Goal: Task Accomplishment & Management: Complete application form

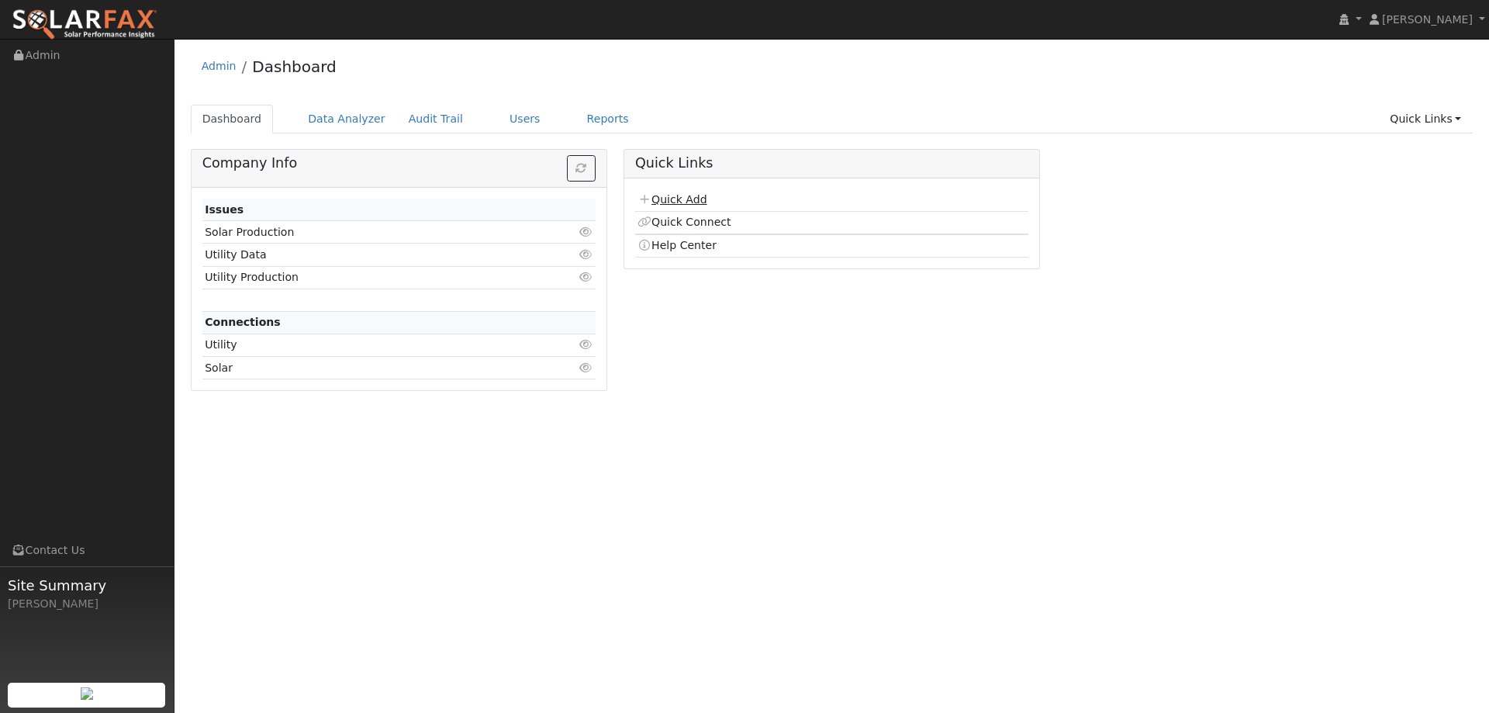
click at [668, 195] on link "Quick Add" at bounding box center [671, 199] width 69 height 12
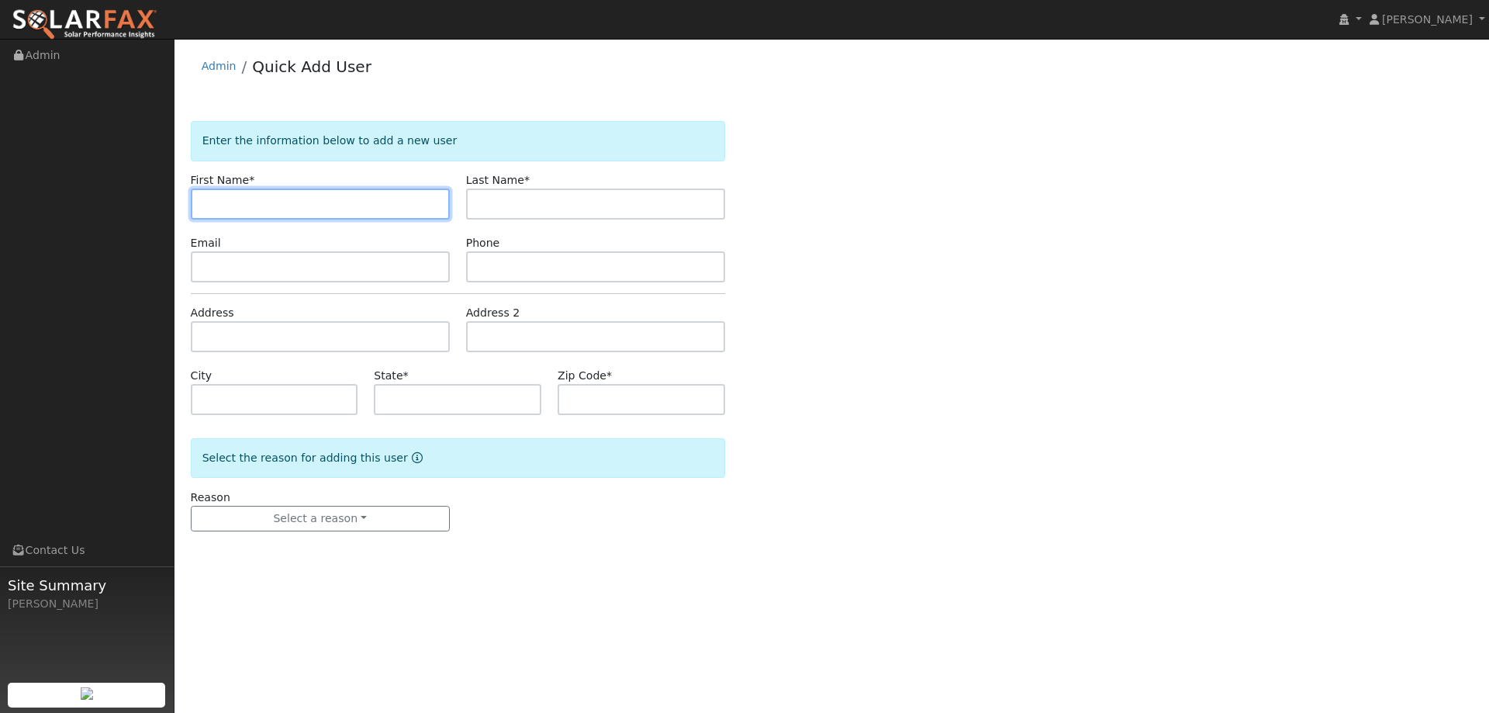
click at [423, 195] on input "text" at bounding box center [320, 203] width 259 height 31
type input "Leland"
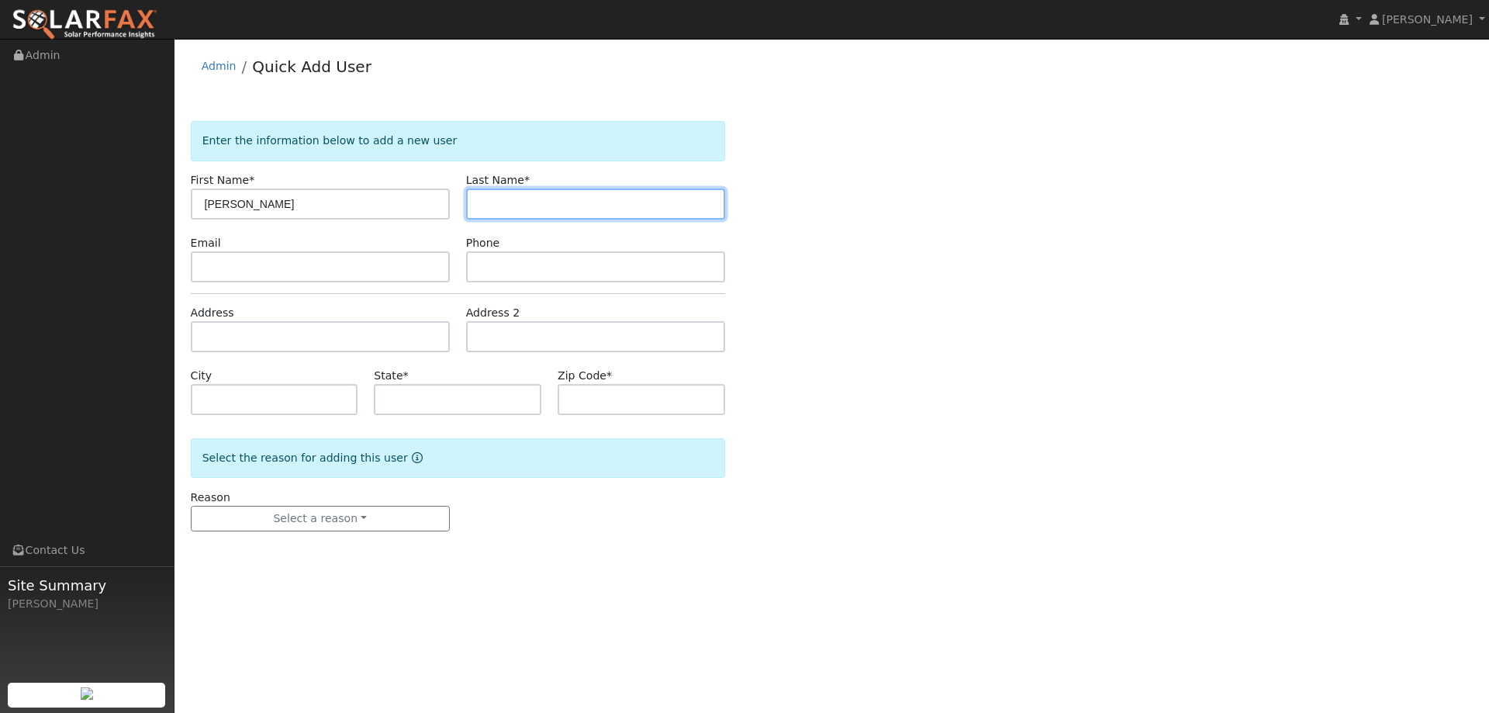
click at [669, 202] on input "text" at bounding box center [595, 203] width 259 height 31
paste input "Hesterman"
type input "Hesterman"
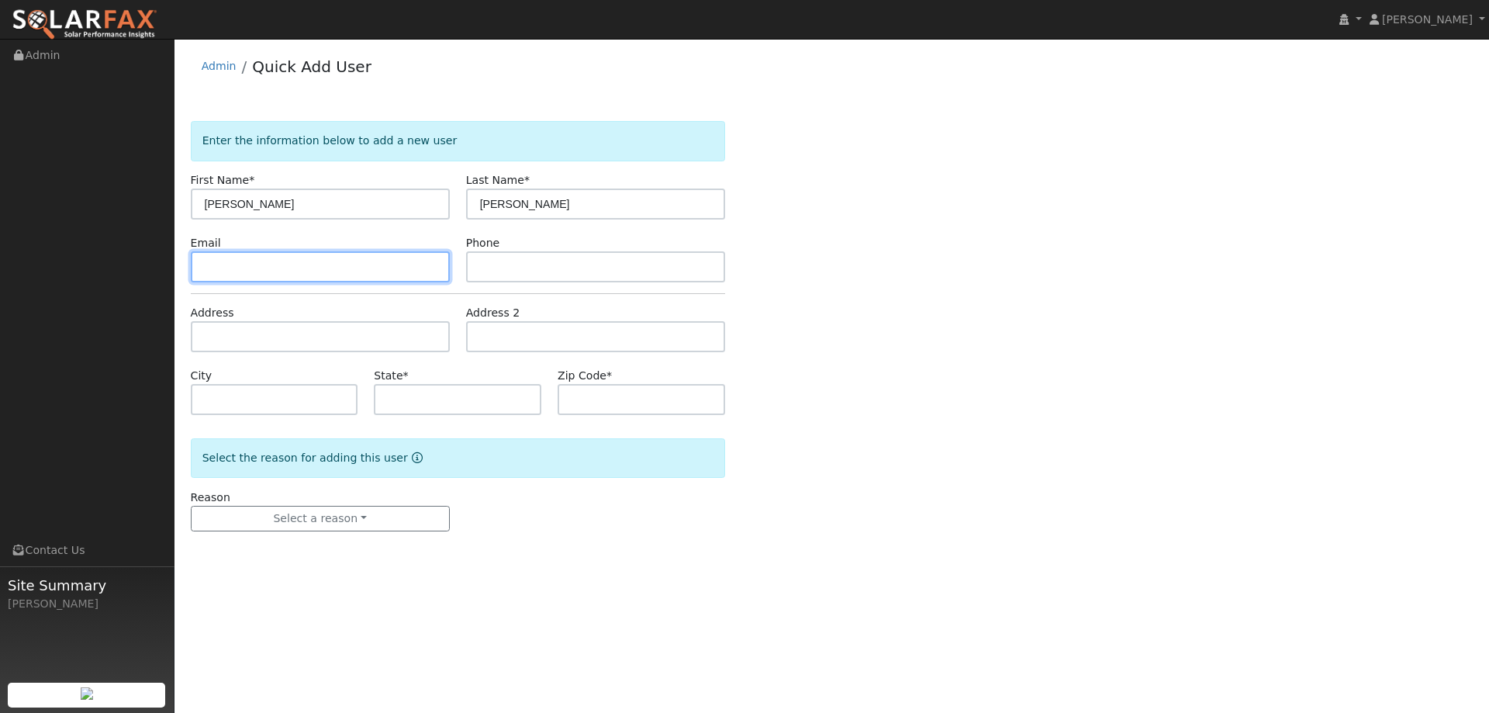
click at [425, 262] on input "text" at bounding box center [320, 266] width 259 height 31
paste input "lehesterman@gmail.com"
type input "lehesterman@gmail.com"
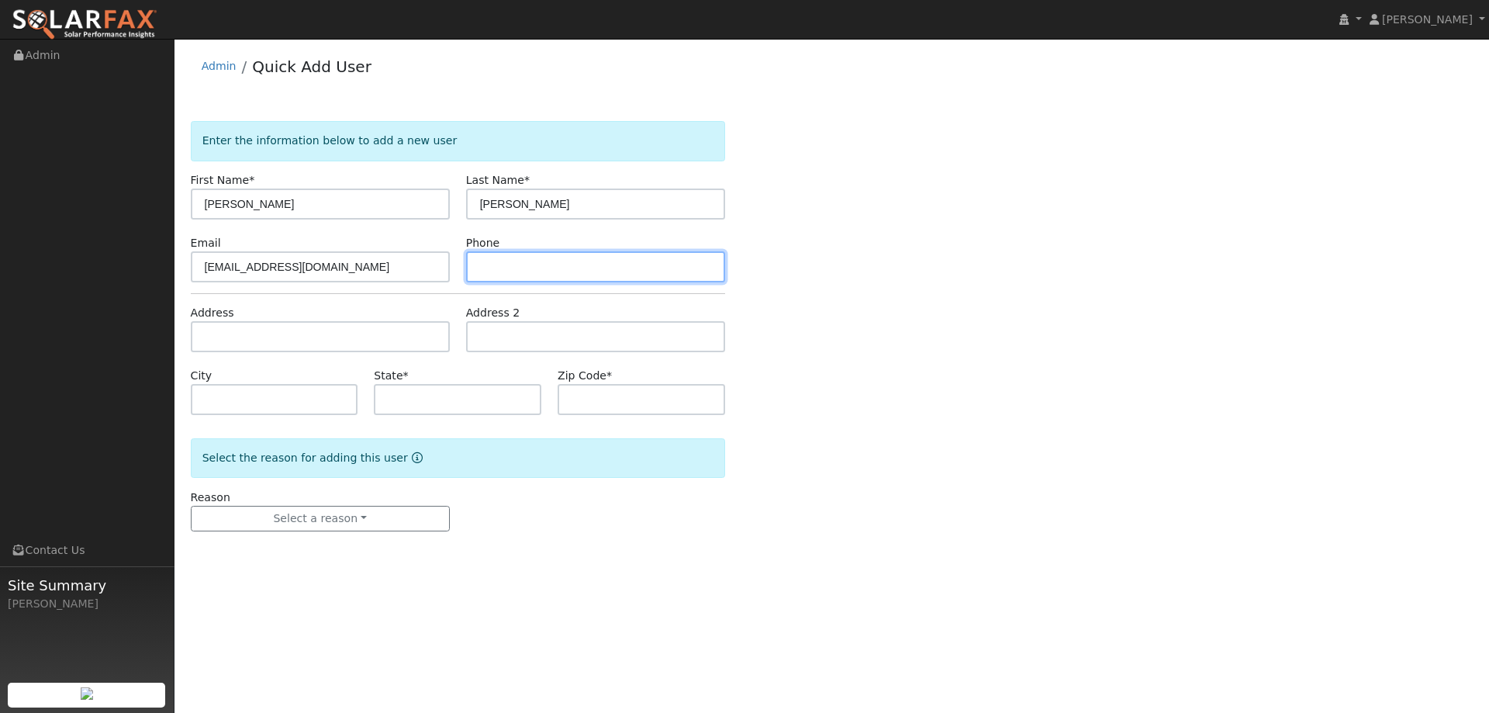
click at [478, 257] on input "text" at bounding box center [595, 266] width 259 height 31
paste input "(707) 365-8866"
type input "(707) 365-8866"
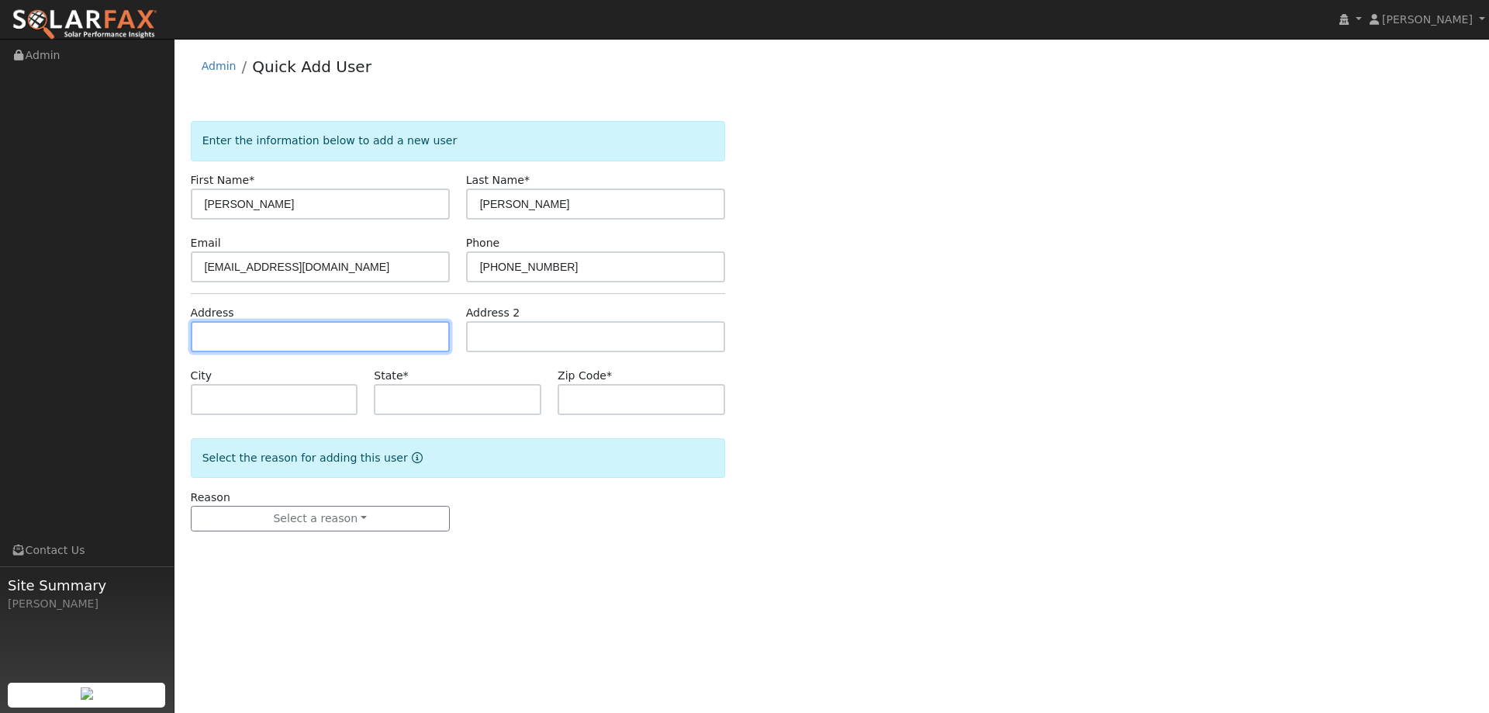
click at [421, 346] on input "text" at bounding box center [320, 336] width 259 height 31
paste input "554 Buckeye St"
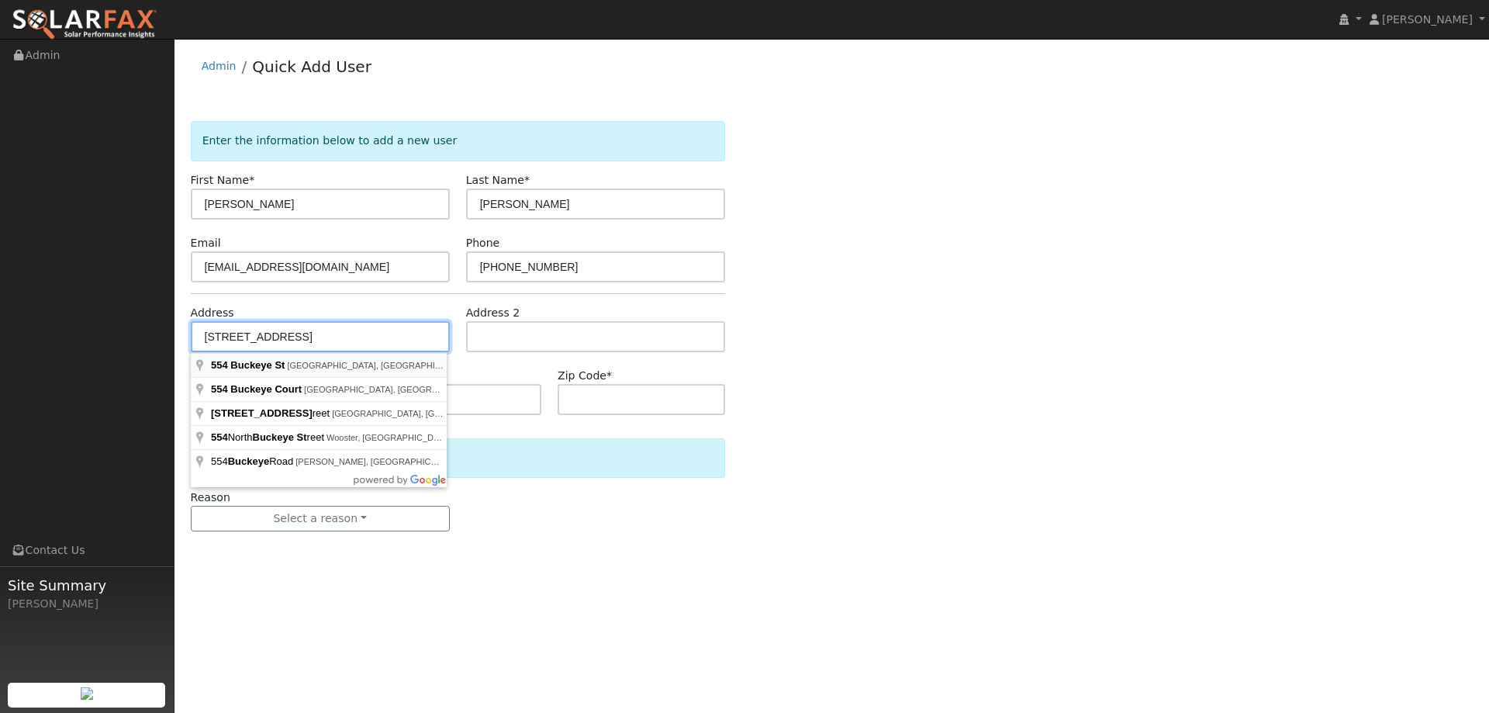
type input "554 Buckeye Street"
type input "Vacaville"
type input "CA"
type input "95688"
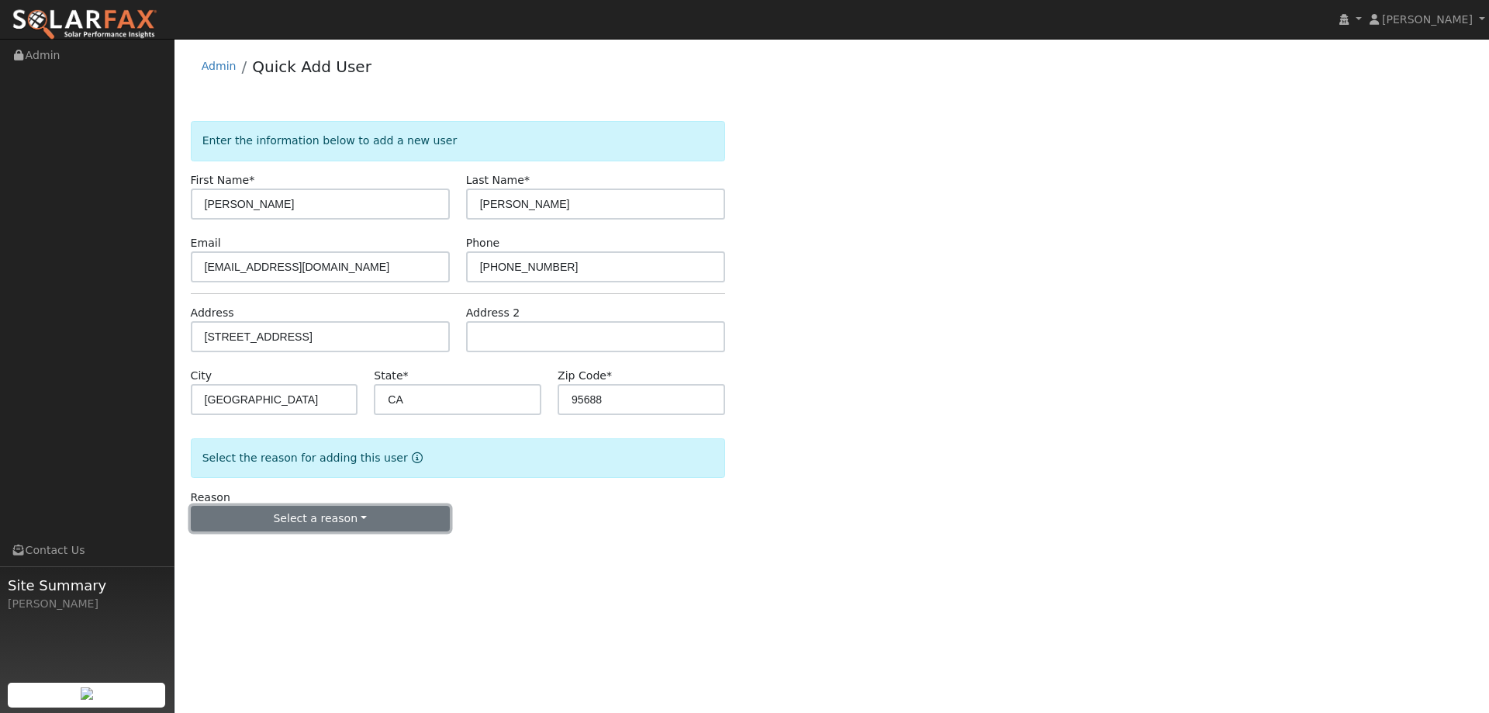
click at [321, 513] on button "Select a reason" at bounding box center [320, 519] width 259 height 26
click at [288, 554] on link "New lead" at bounding box center [277, 551] width 171 height 22
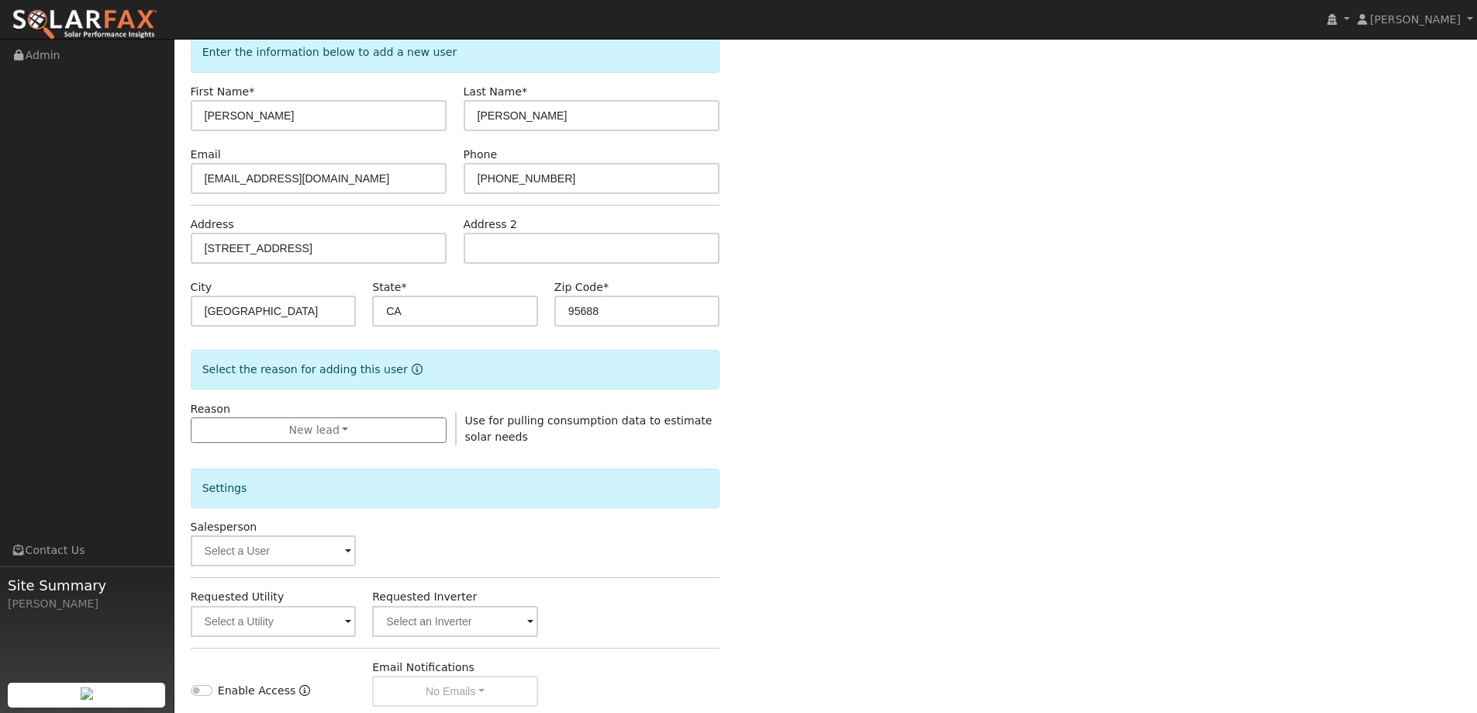
scroll to position [292, 0]
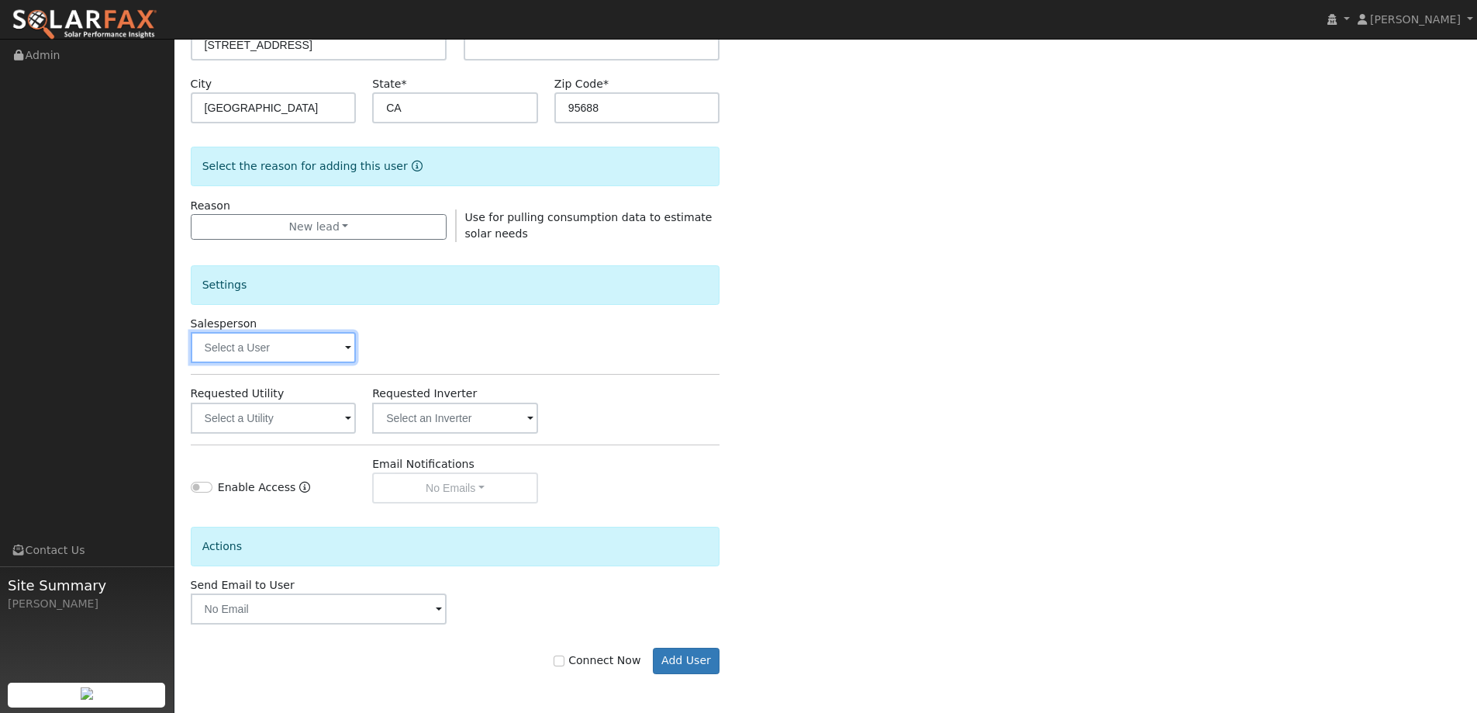
click at [281, 339] on input "text" at bounding box center [274, 347] width 166 height 31
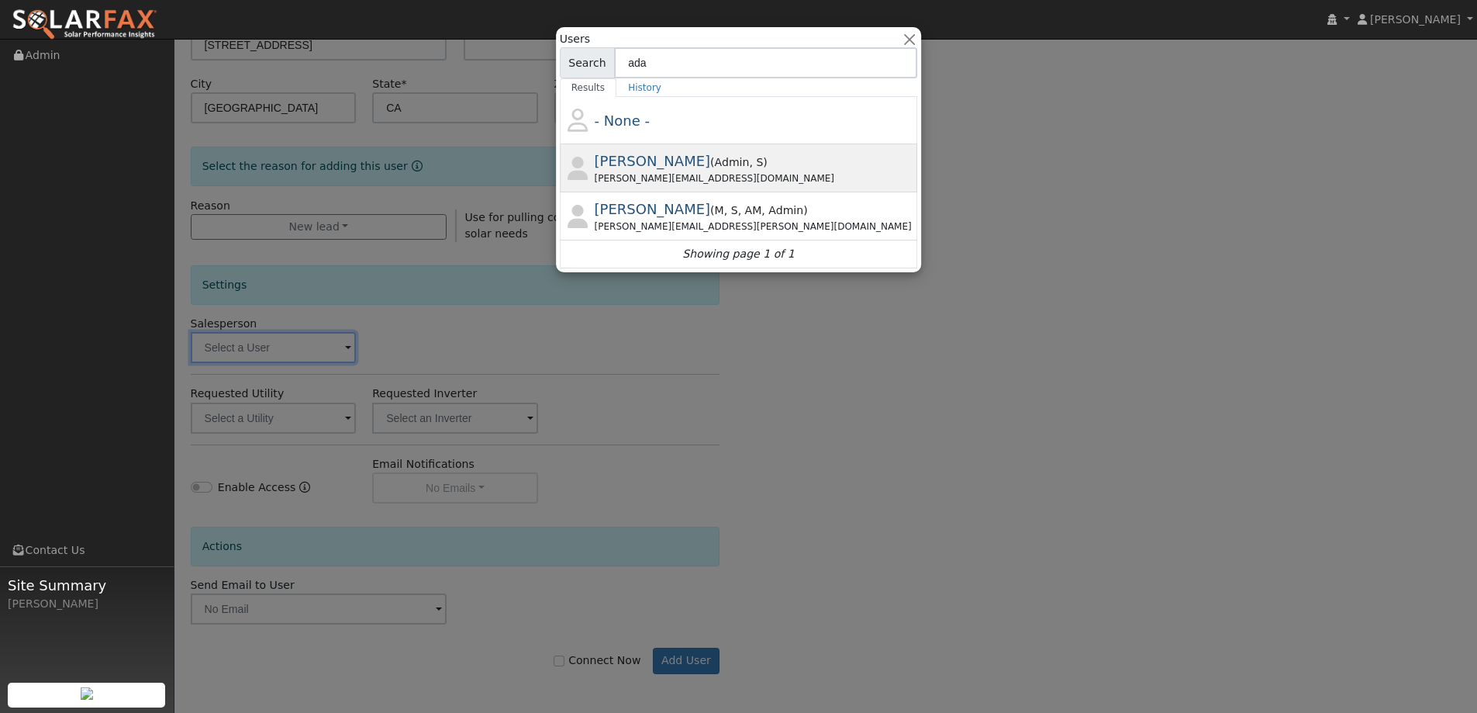
type input "ada"
click at [686, 169] on span "Adam Hedemark" at bounding box center [653, 161] width 116 height 16
type input "Adam Hedemark"
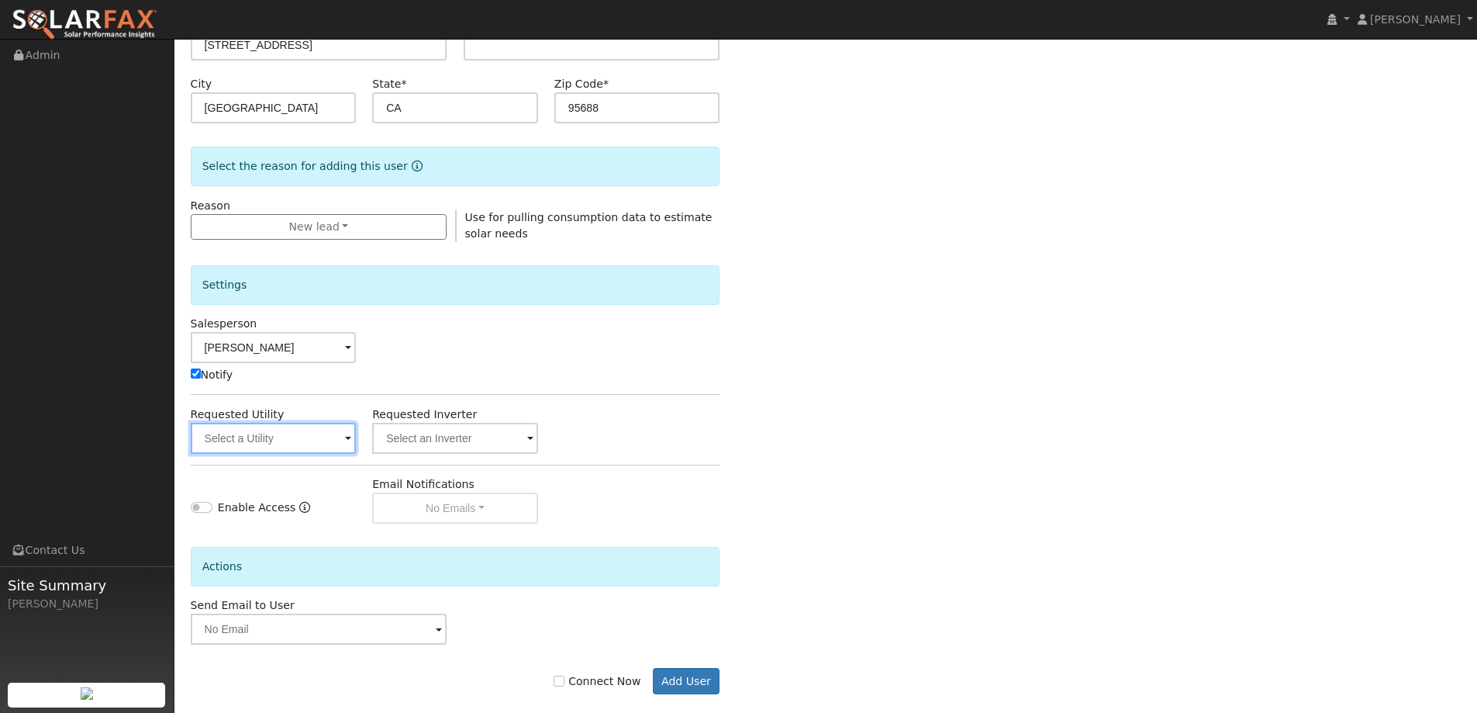
click at [271, 435] on input "text" at bounding box center [274, 438] width 166 height 31
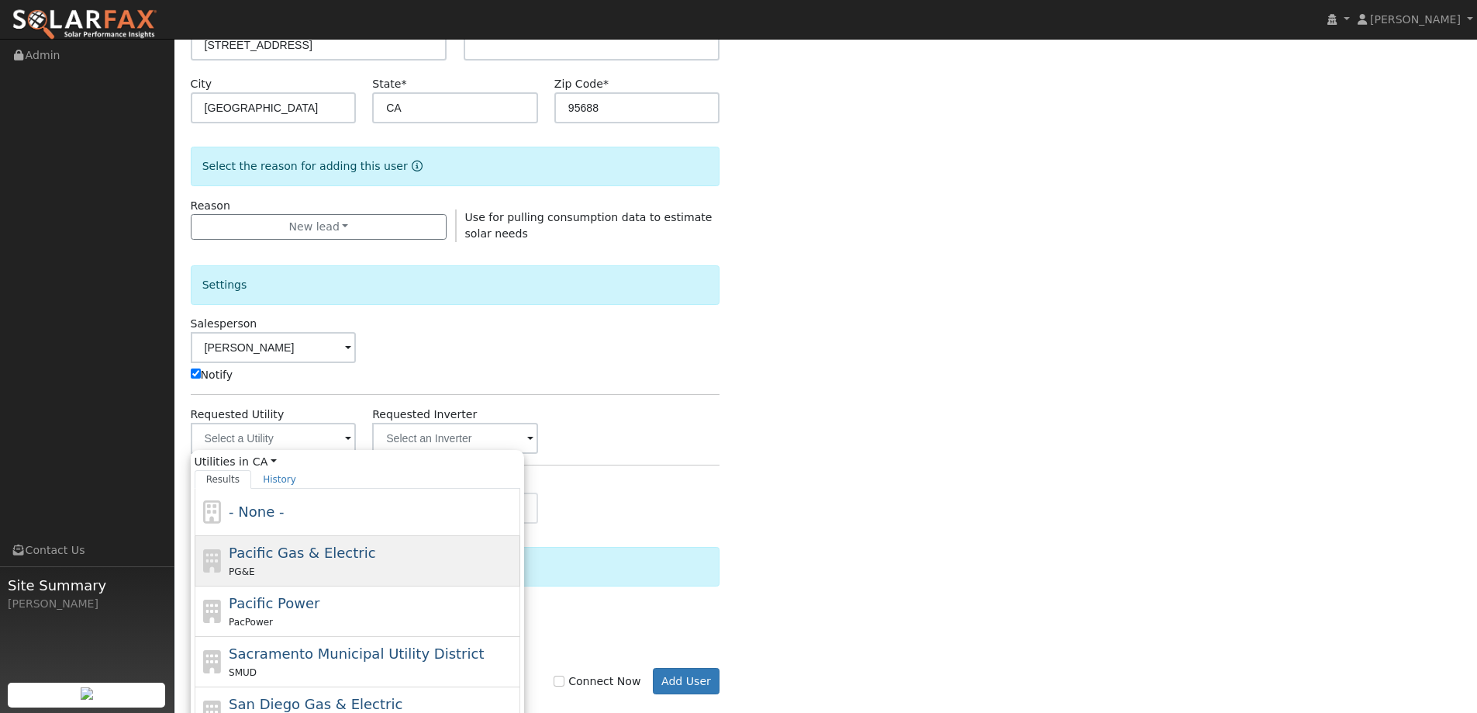
click at [273, 541] on div "Pacific Gas & Electric PG&E" at bounding box center [358, 561] width 326 height 50
type input "Pacific Gas & Electric"
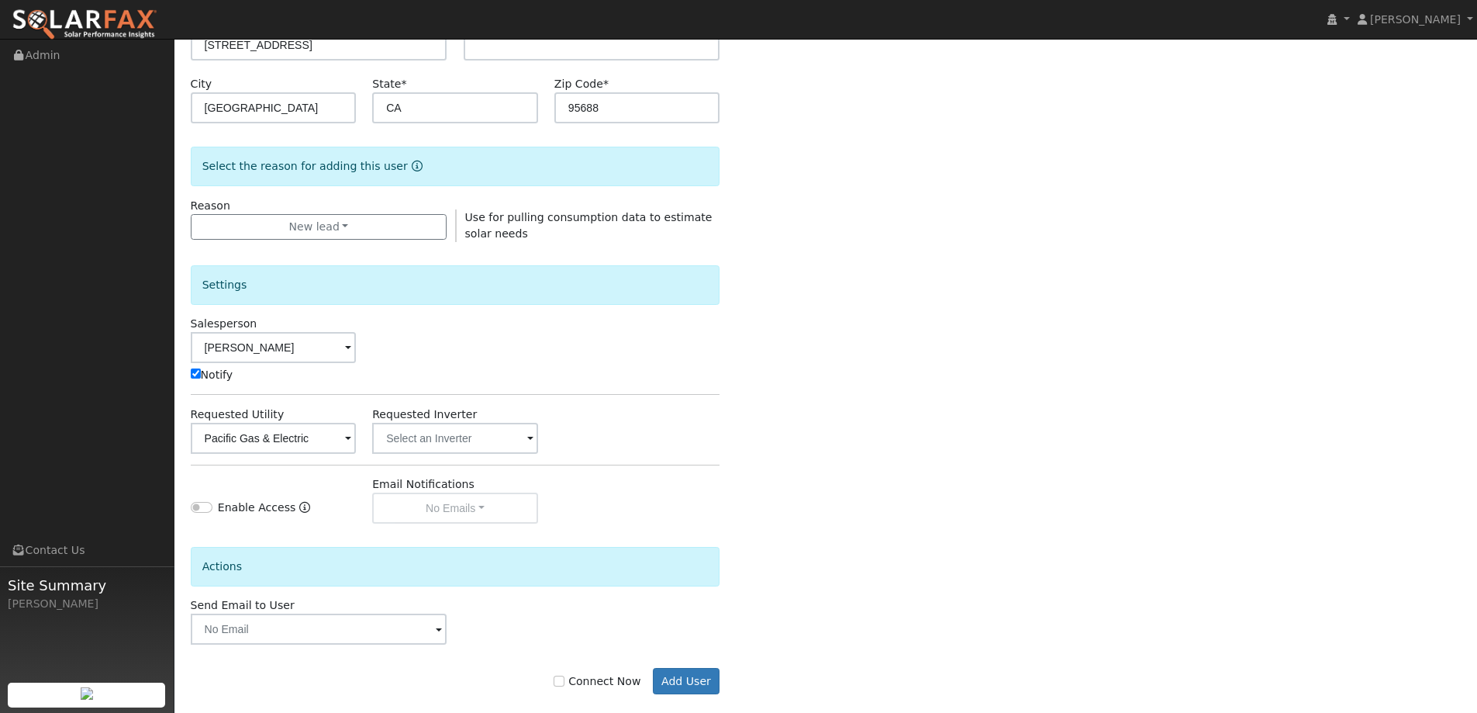
click at [618, 680] on label "Connect Now" at bounding box center [597, 681] width 87 height 16
click at [565, 680] on input "Connect Now" at bounding box center [559, 680] width 11 height 11
checkbox input "true"
click at [686, 679] on button "Add User" at bounding box center [686, 681] width 67 height 26
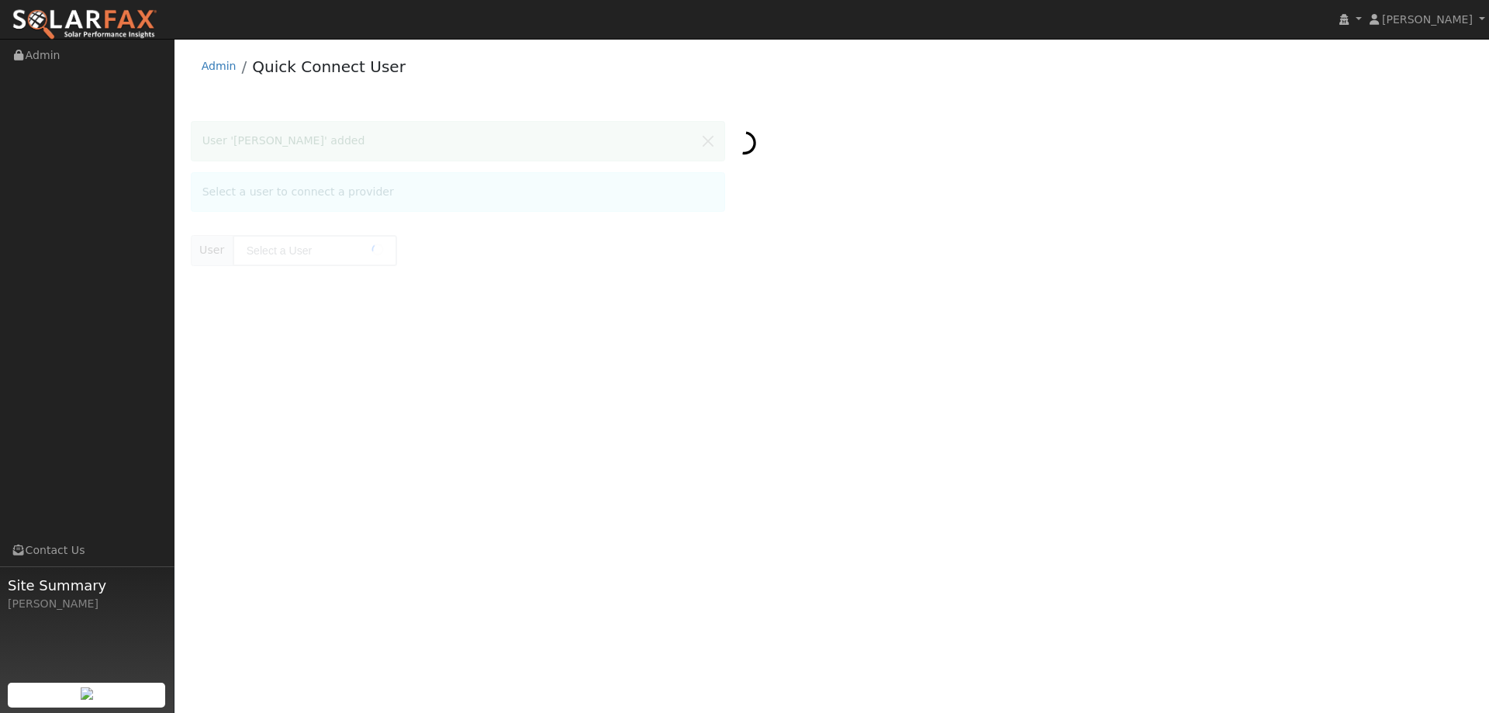
type input "[PERSON_NAME]"
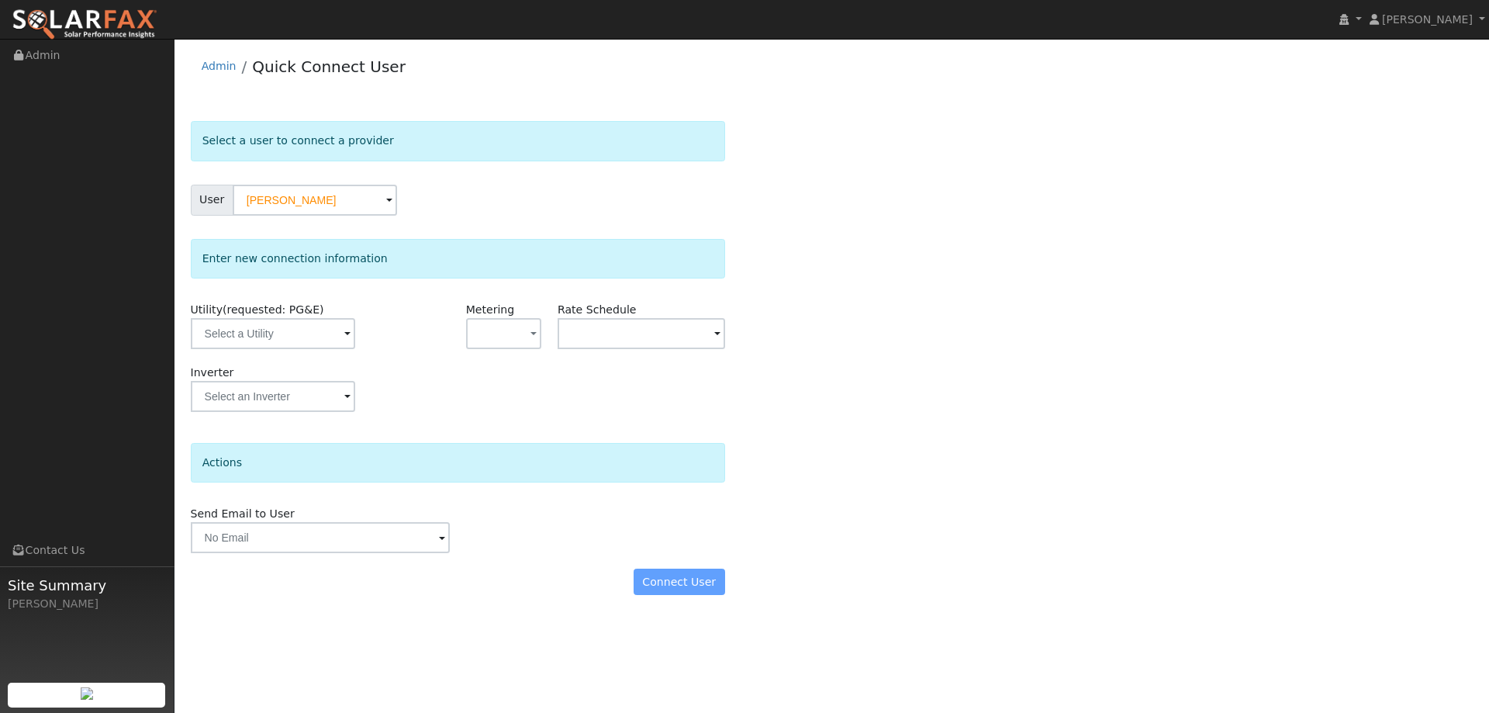
click at [551, 247] on div "Enter new connection information" at bounding box center [458, 259] width 534 height 40
click at [228, 348] on input "text" at bounding box center [273, 333] width 164 height 31
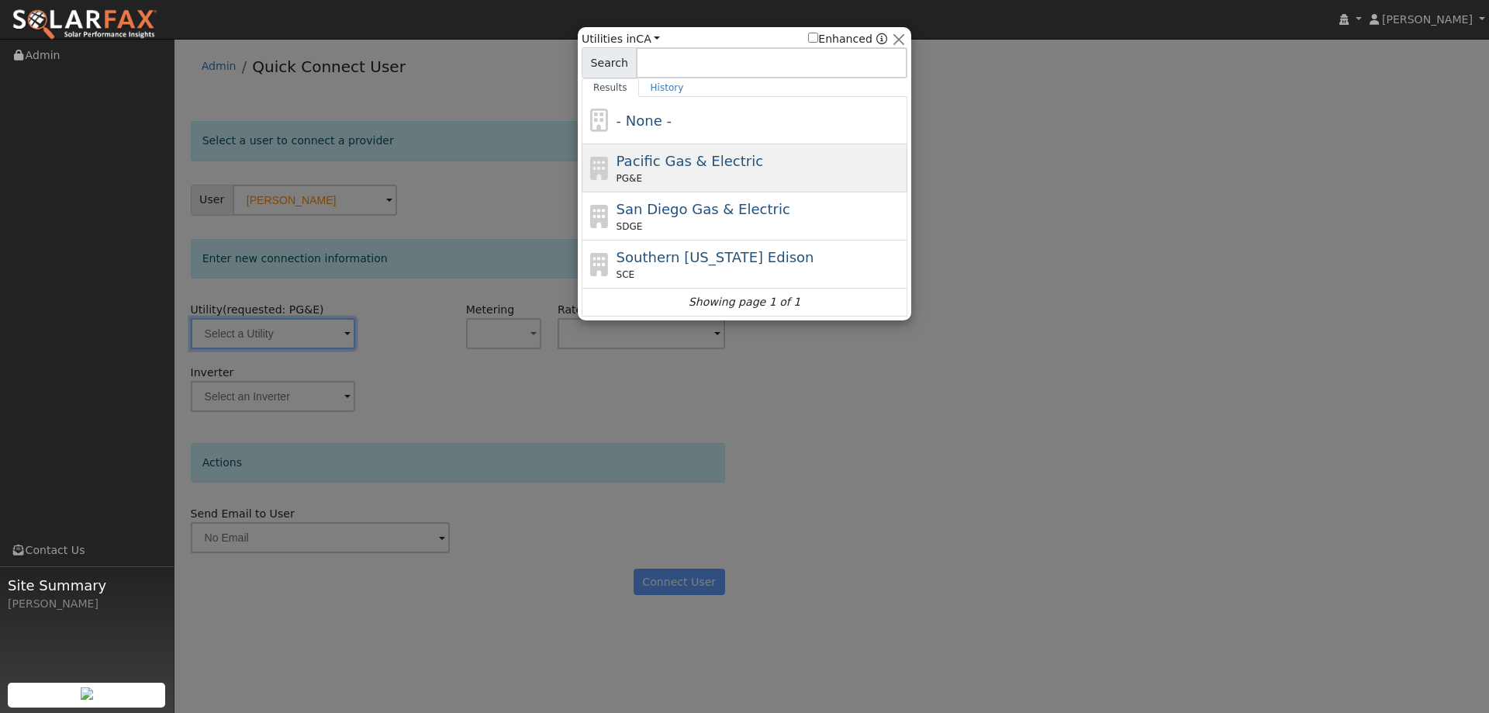
click at [731, 154] on span "Pacific Gas & Electric" at bounding box center [690, 161] width 147 height 16
type input "PG&E"
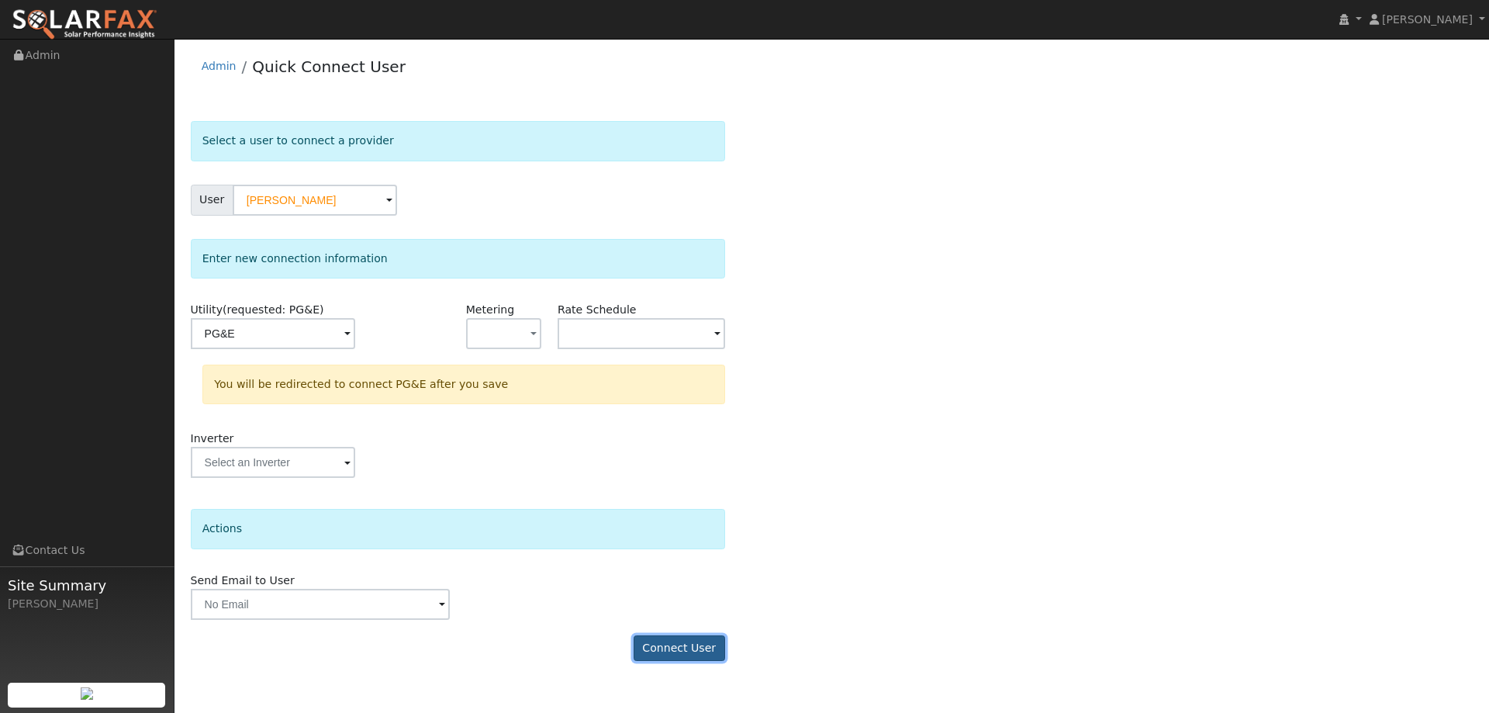
click at [699, 641] on button "Connect User" at bounding box center [680, 648] width 92 height 26
